Goal: Transaction & Acquisition: Book appointment/travel/reservation

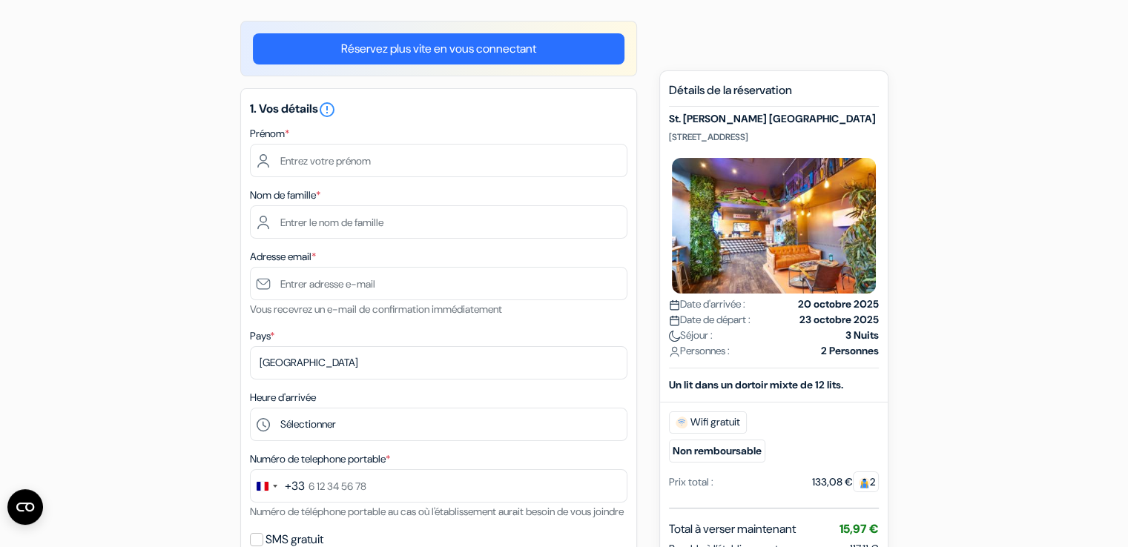
scroll to position [148, 0]
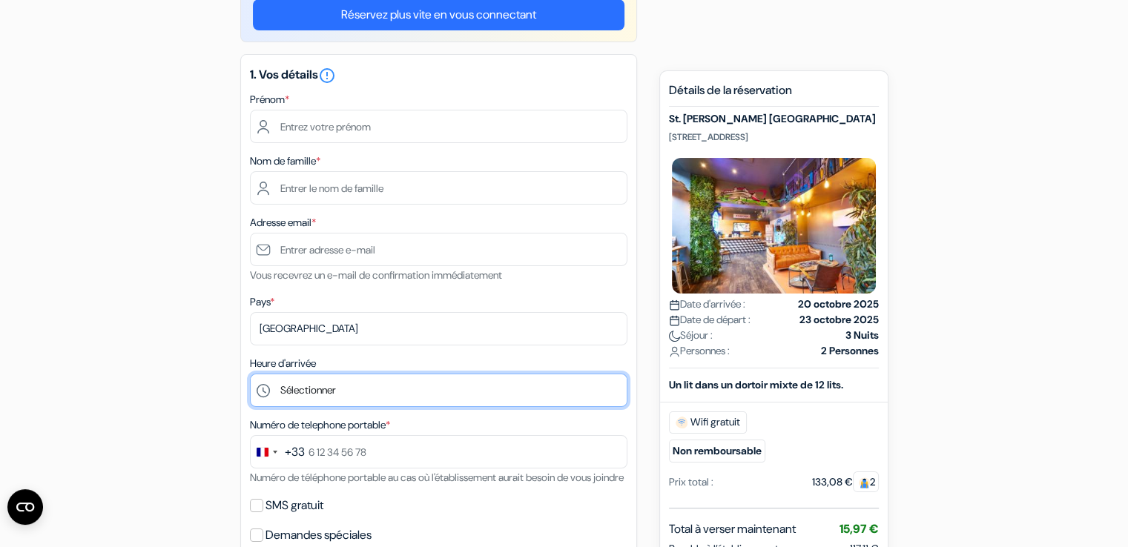
click at [382, 397] on select "Sélectionner 1:00 2:00 3:00 4:00 5:00 6:00 7:00 8:00 9:00 10:00 11:00 12:00 13:…" at bounding box center [438, 390] width 377 height 33
select select "0"
click at [250, 374] on select "Sélectionner 1:00 2:00 3:00 4:00 5:00 6:00 7:00 8:00 9:00 10:00 11:00 12:00 13:…" at bounding box center [438, 390] width 377 height 33
click at [274, 401] on select "Sélectionner 1:00 2:00 3:00 4:00 5:00 6:00 7:00 8:00 9:00 10:00 11:00 12:00 13:…" at bounding box center [438, 390] width 377 height 33
click at [250, 374] on select "Sélectionner 1:00 2:00 3:00 4:00 5:00 6:00 7:00 8:00 9:00 10:00 11:00 12:00 13:…" at bounding box center [438, 390] width 377 height 33
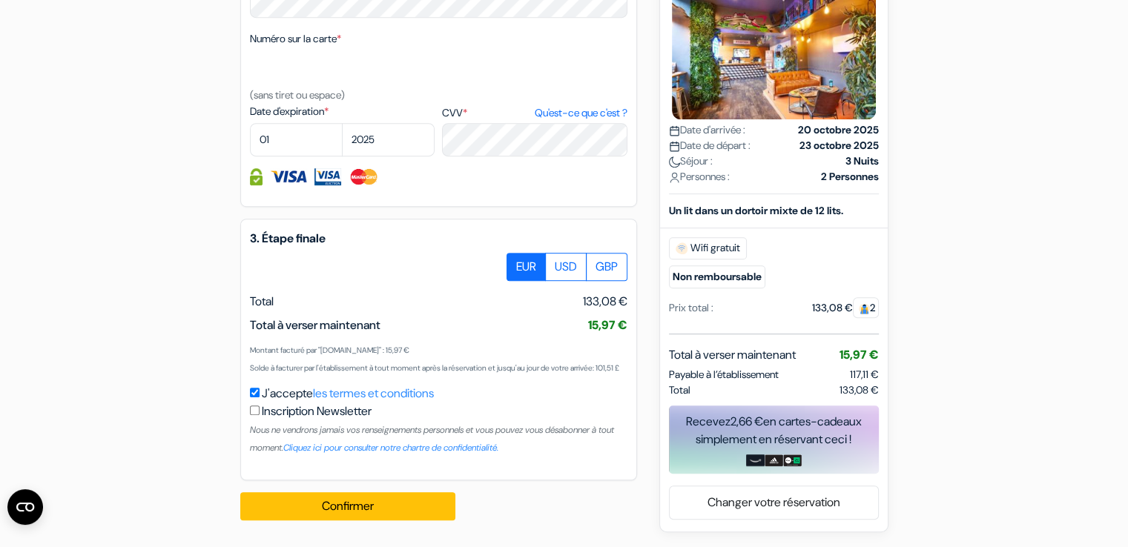
scroll to position [836, 0]
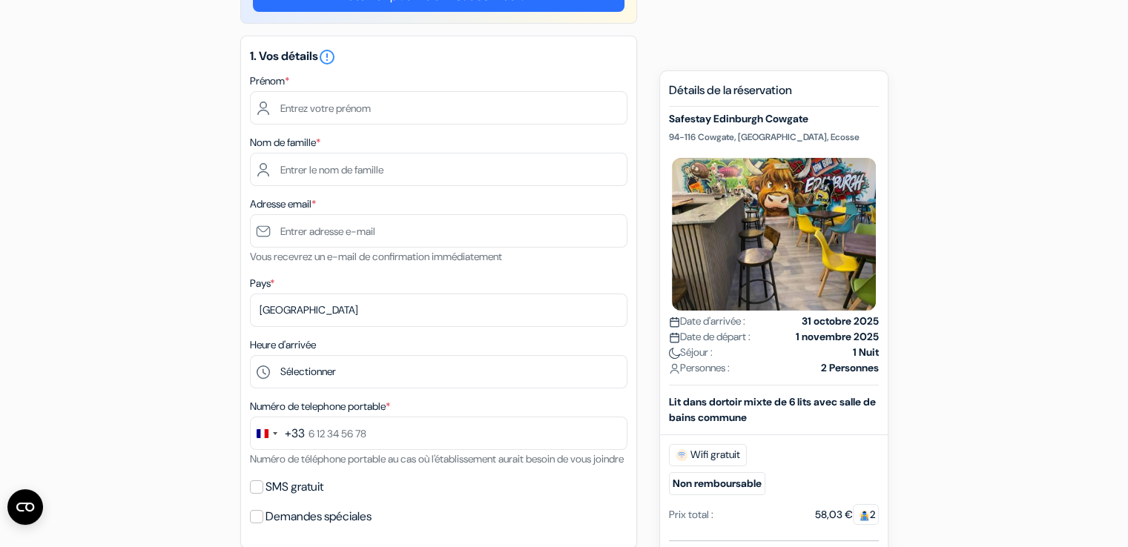
scroll to position [148, 0]
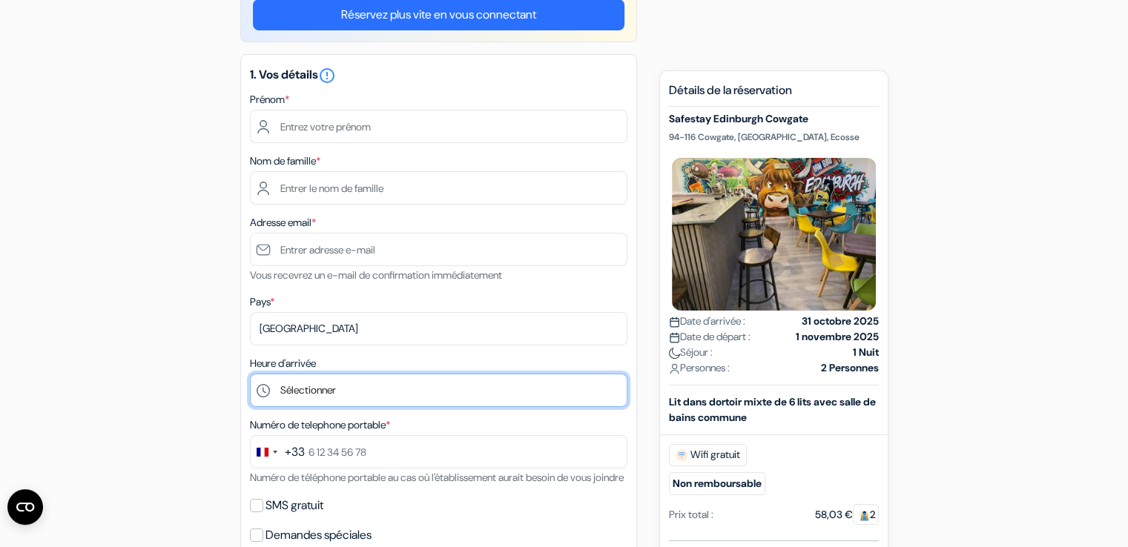
click at [344, 380] on select "Sélectionner 1:00 2:00 3:00 4:00 5:00 6:00 7:00 8:00 9:00 10:00 11:00 12:00 13:…" at bounding box center [438, 390] width 377 height 33
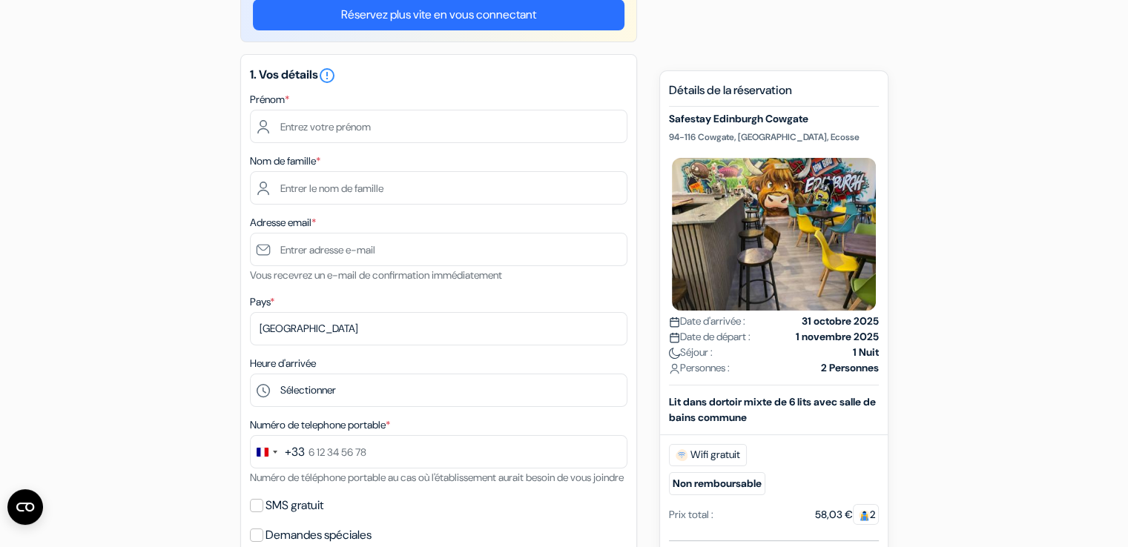
drag, startPoint x: 954, startPoint y: 180, endPoint x: 941, endPoint y: 177, distance: 12.9
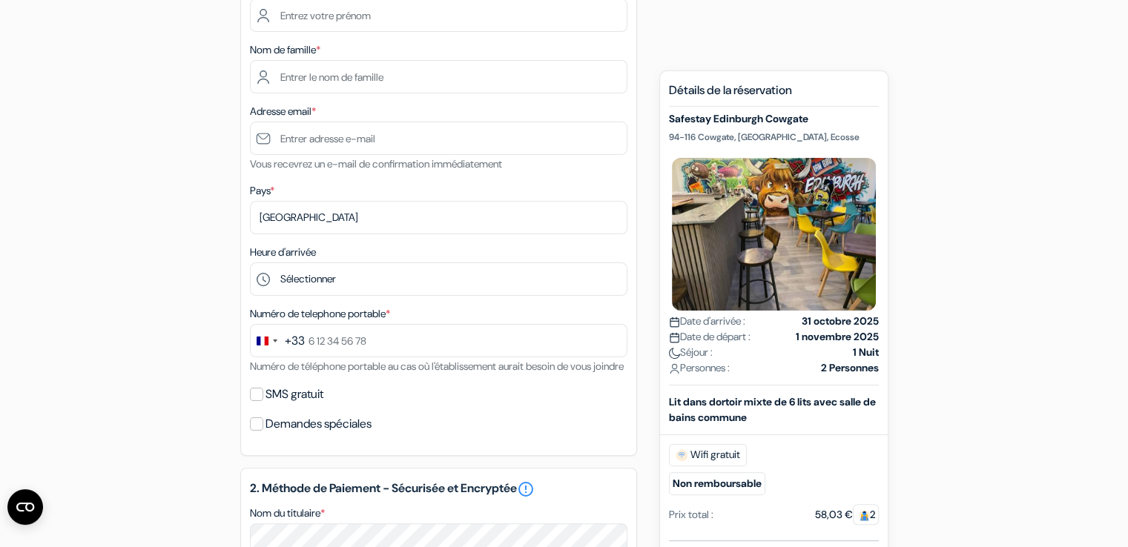
scroll to position [297, 0]
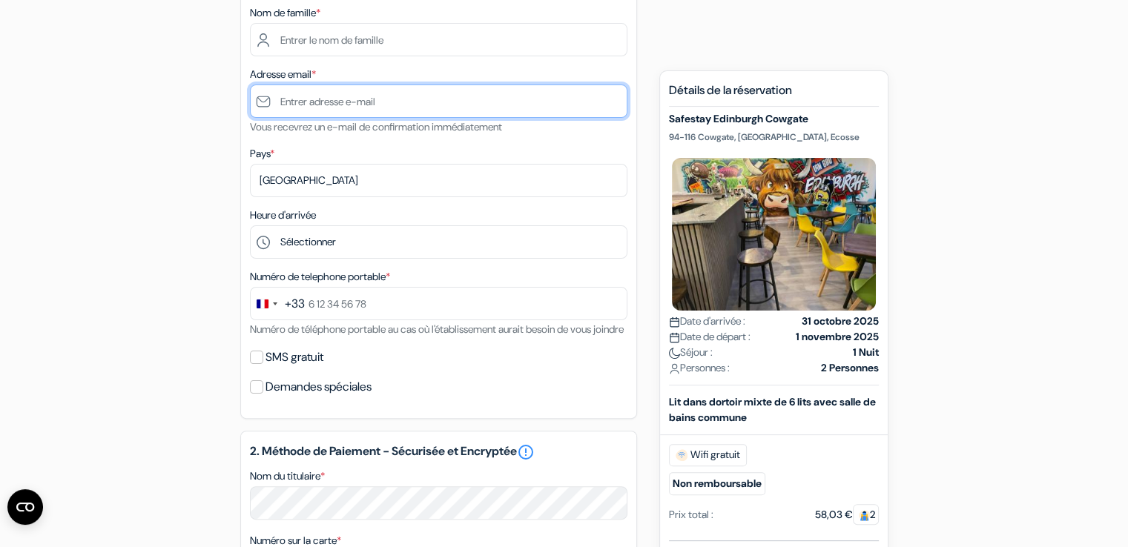
click at [403, 108] on input "text" at bounding box center [438, 101] width 377 height 33
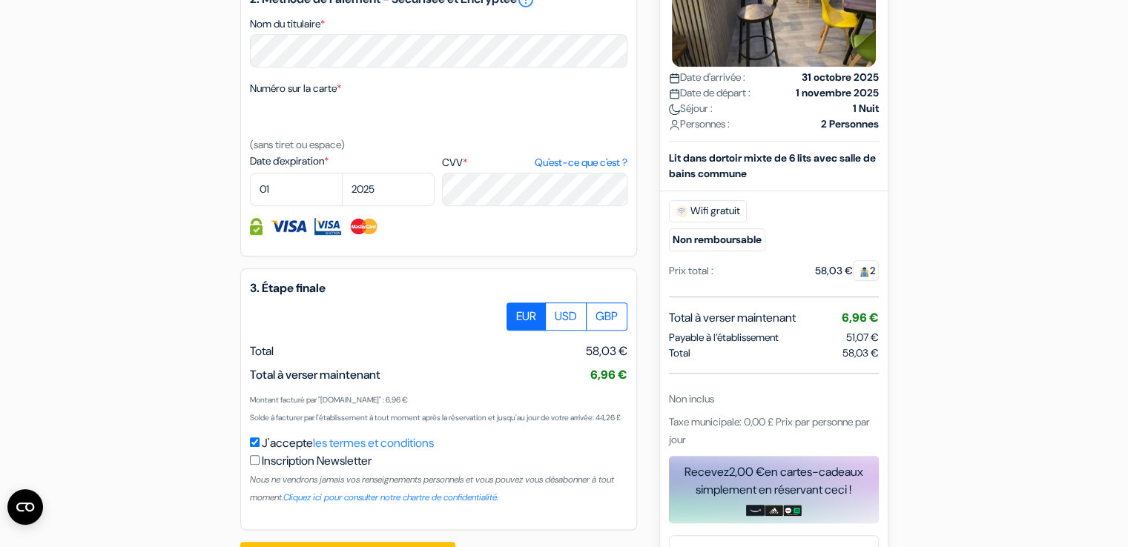
scroll to position [836, 0]
